Goal: Task Accomplishment & Management: Manage account settings

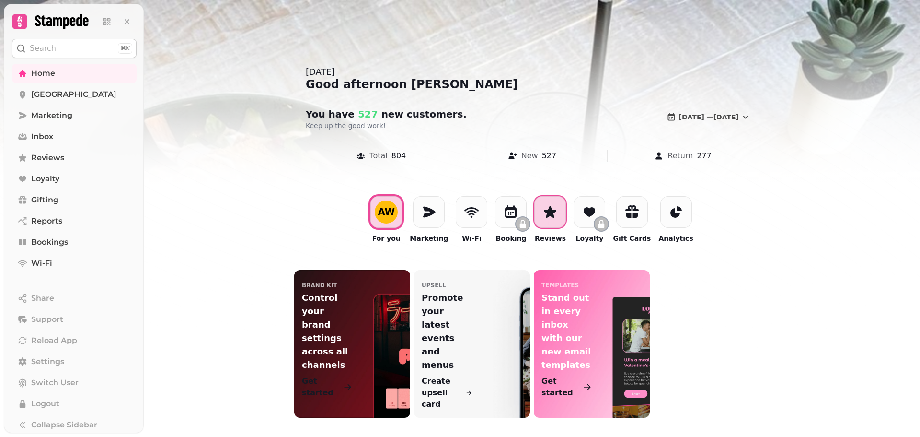
click at [559, 220] on div at bounding box center [550, 212] width 32 height 32
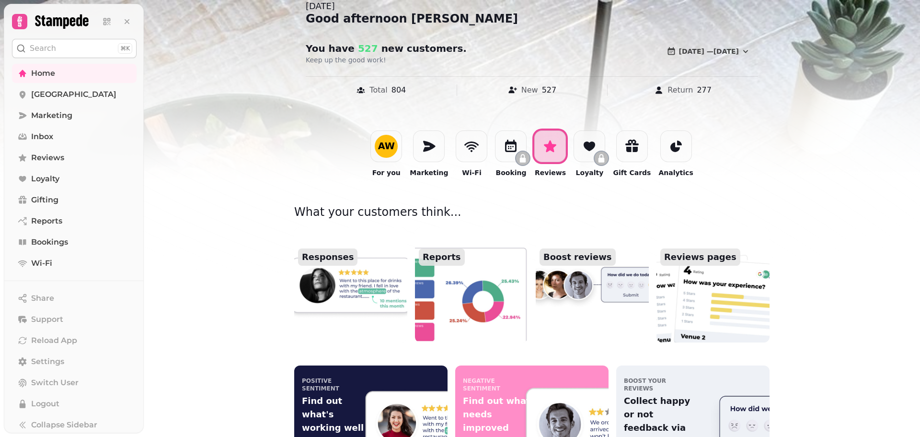
scroll to position [144, 0]
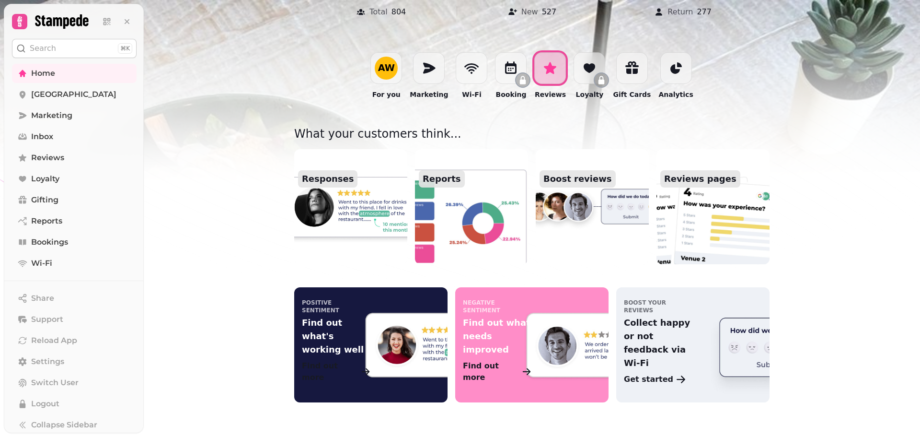
click at [372, 201] on img at bounding box center [350, 206] width 125 height 127
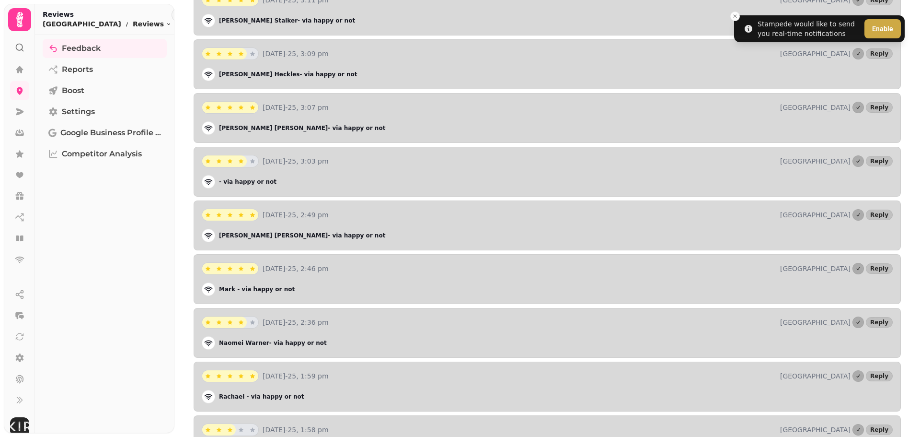
scroll to position [1171, 0]
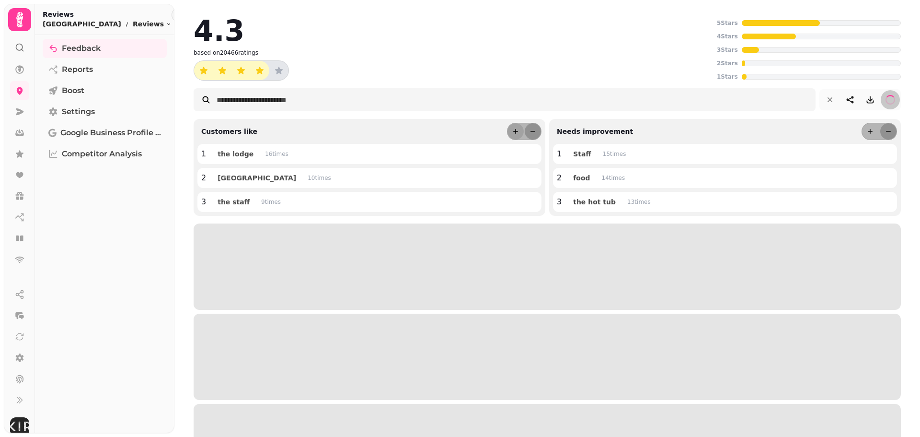
click at [514, 132] on icon "more" at bounding box center [516, 131] width 8 height 8
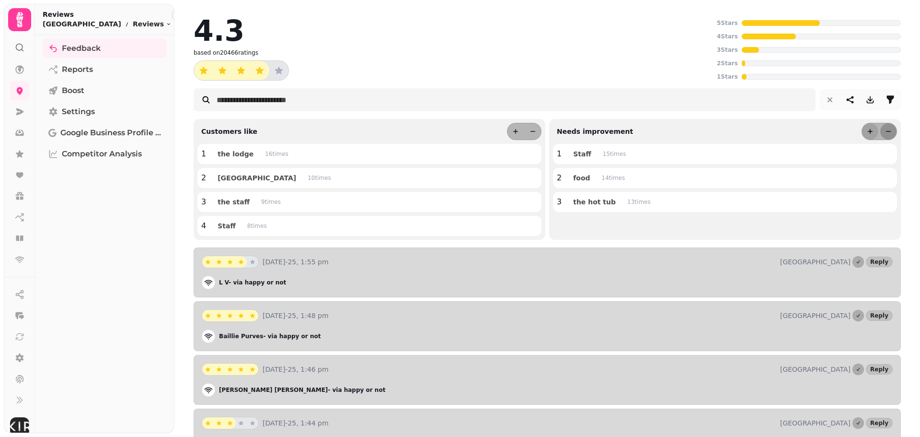
click at [866, 128] on icon "more" at bounding box center [870, 131] width 8 height 8
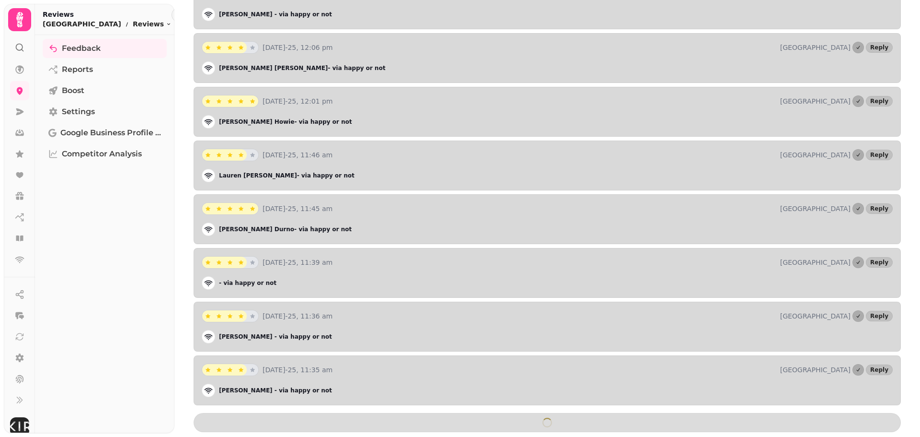
scroll to position [1195, 0]
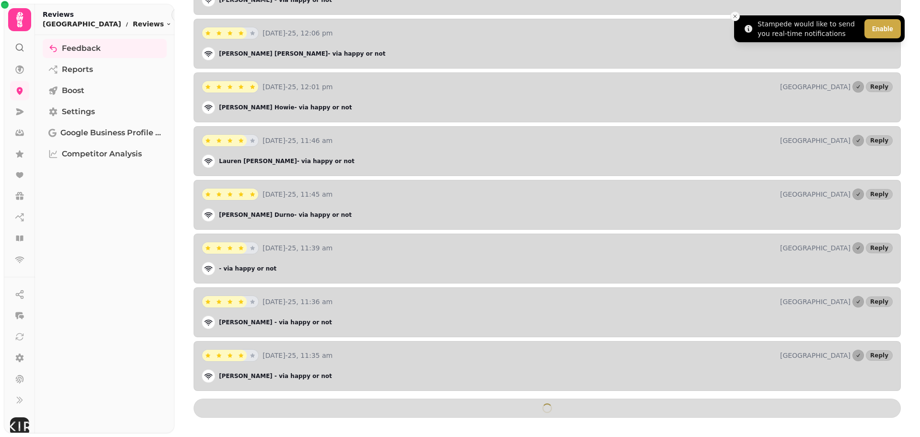
click at [734, 15] on icon "Close toast" at bounding box center [735, 16] width 6 height 6
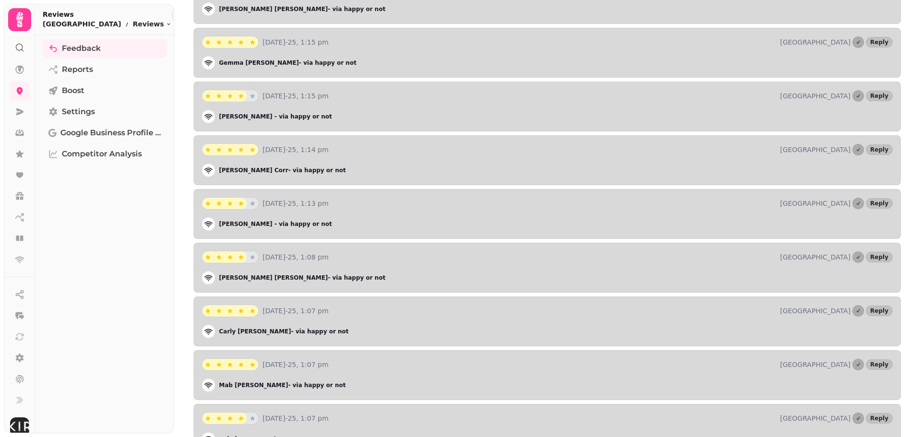
scroll to position [26589, 0]
